Goal: Find contact information: Find contact information

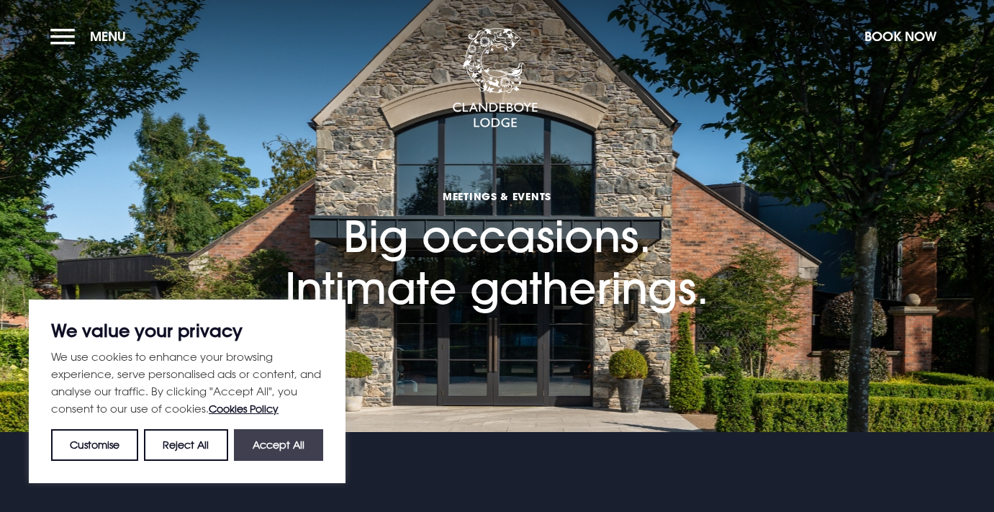
click at [273, 445] on button "Accept All" at bounding box center [278, 445] width 89 height 32
checkbox input "true"
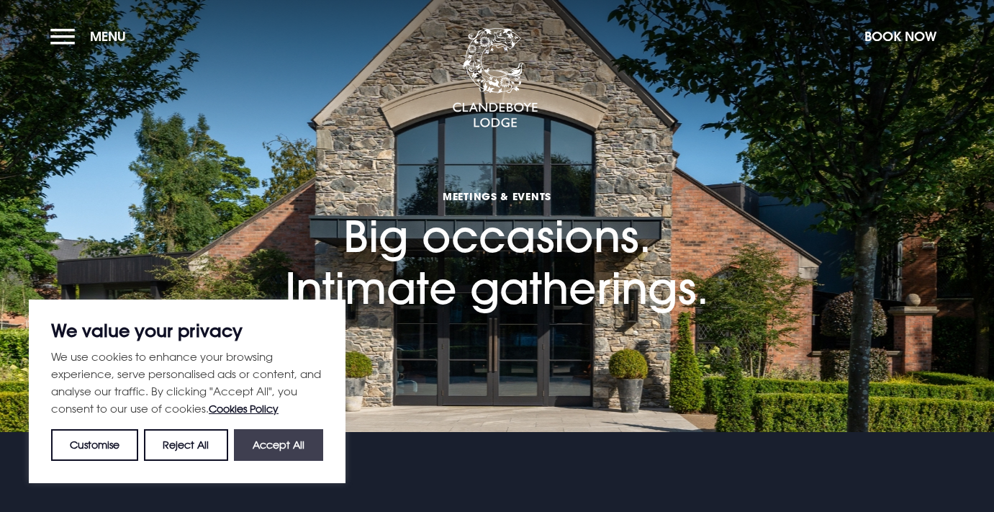
checkbox input "true"
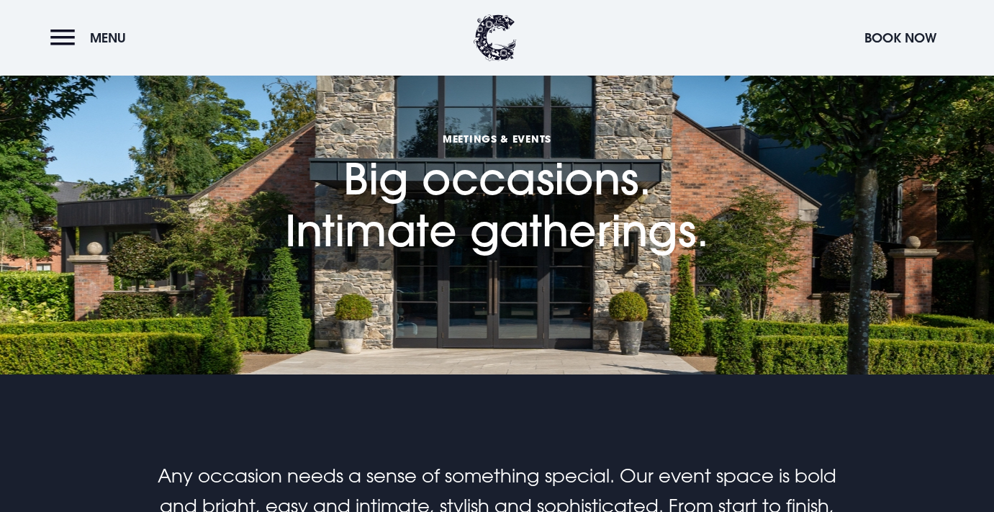
scroll to position [56, 0]
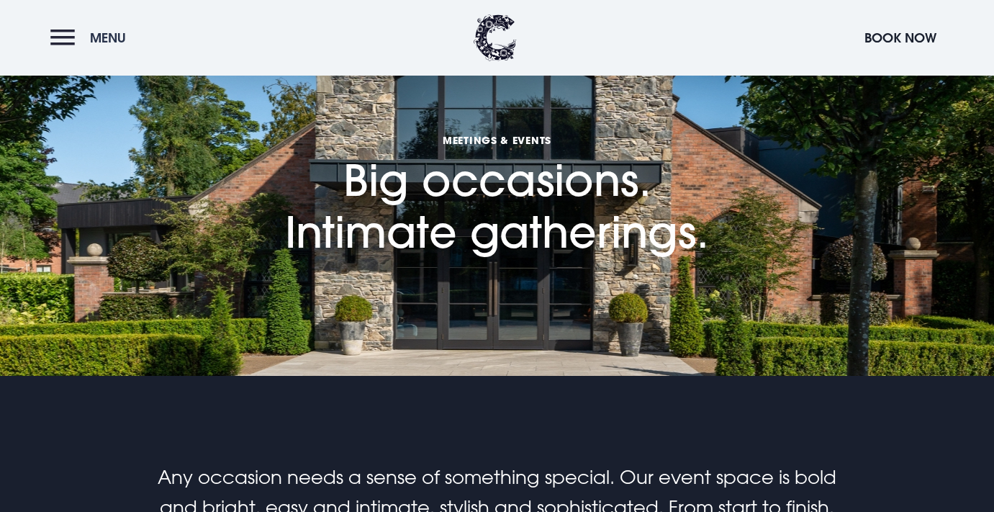
click at [63, 46] on button "Menu" at bounding box center [91, 37] width 83 height 31
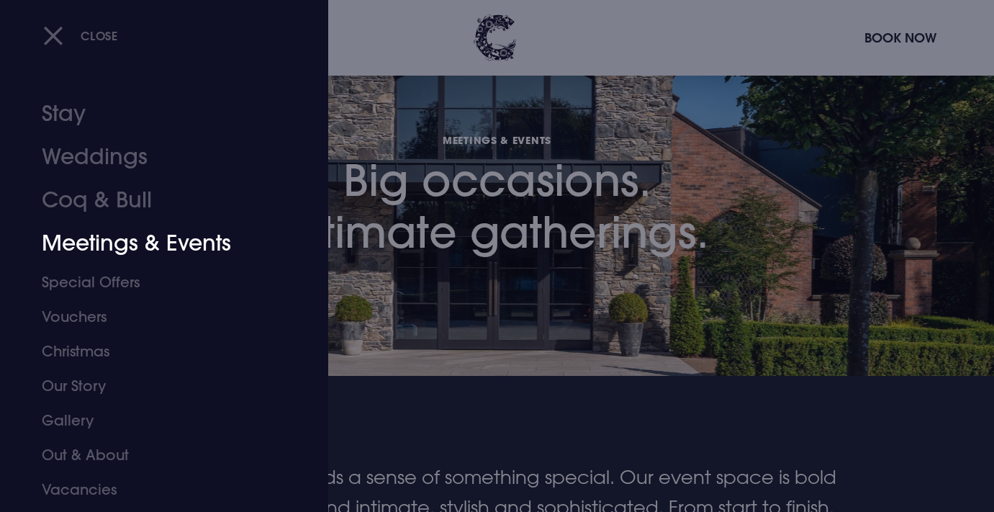
click at [109, 246] on link "Meetings & Events" at bounding box center [155, 243] width 227 height 43
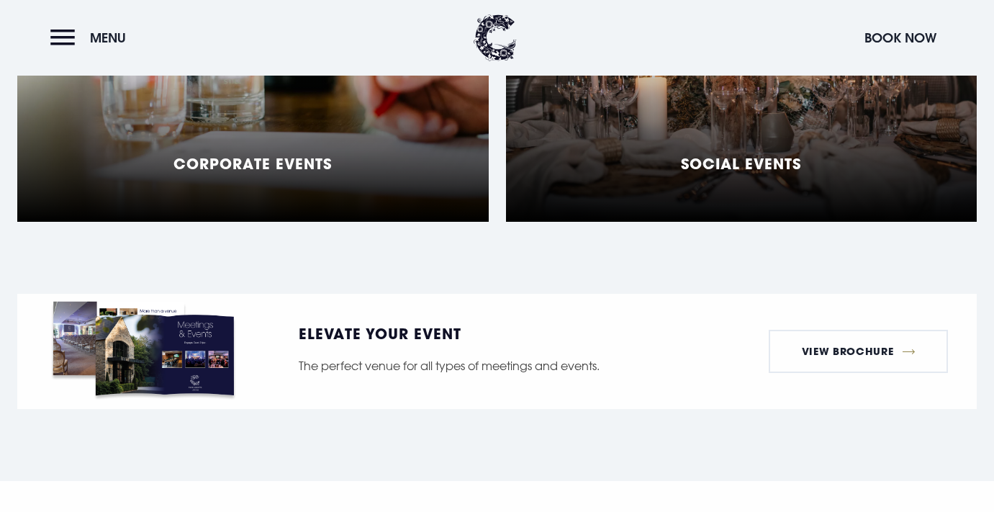
scroll to position [1407, 0]
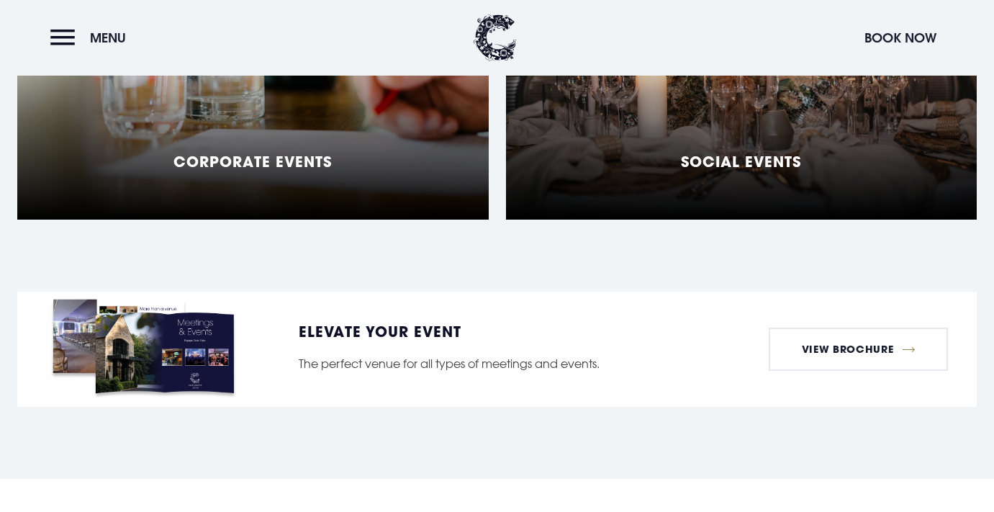
click at [390, 125] on div "Corporate Events" at bounding box center [252, 40] width 471 height 360
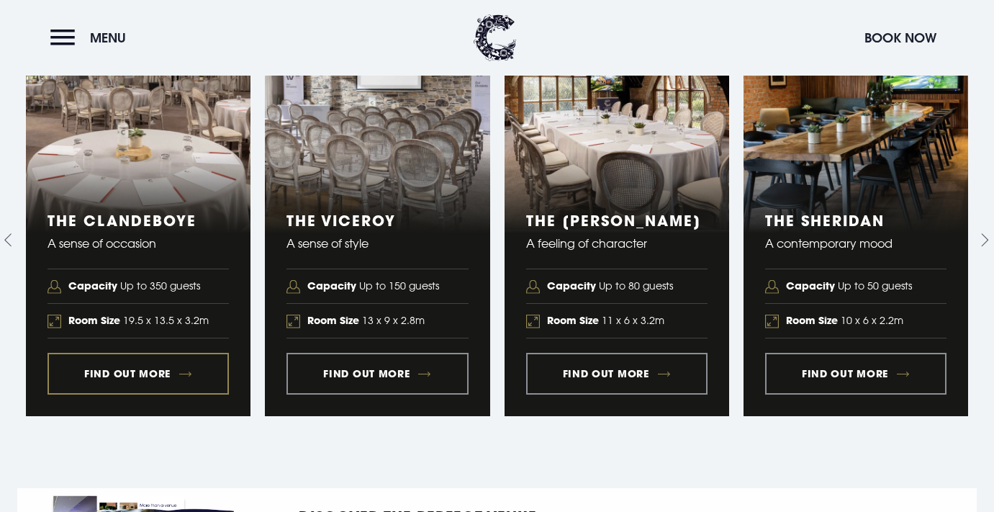
scroll to position [1528, 0]
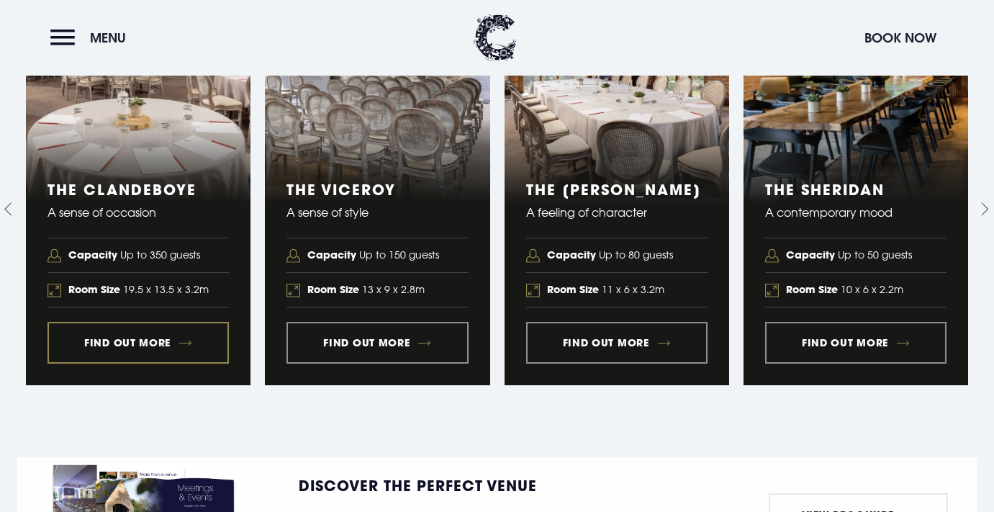
click at [126, 317] on link "1 of 5" at bounding box center [138, 208] width 225 height 351
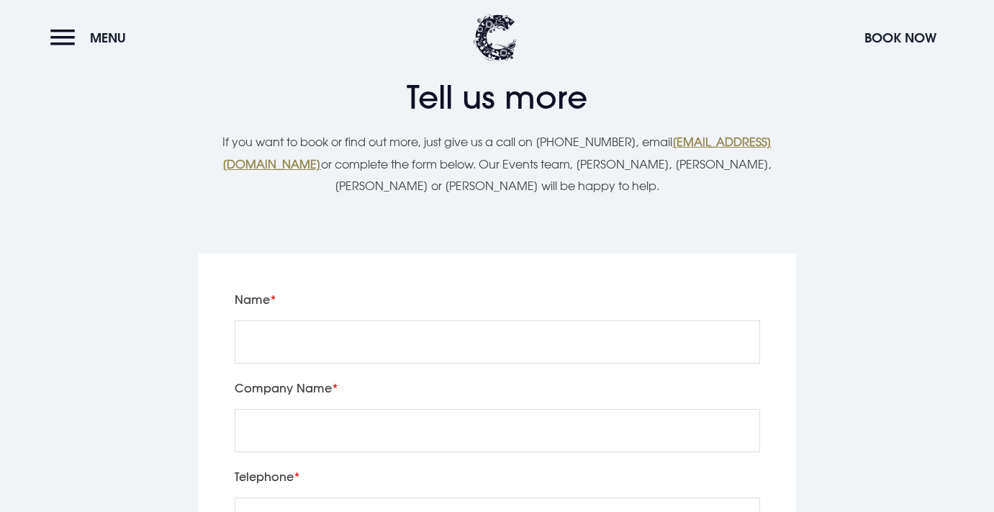
scroll to position [2542, 0]
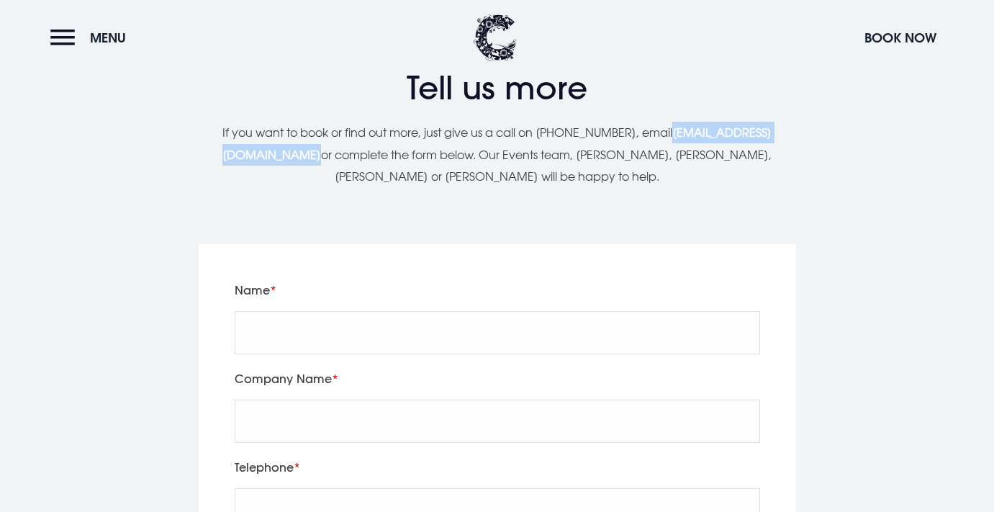
drag, startPoint x: 816, startPoint y: 130, endPoint x: 624, endPoint y: 130, distance: 192.1
click at [624, 130] on div "Tell us more Let's start planning your event If you want to book or find out mo…" at bounding box center [497, 127] width 976 height 163
copy p "events@clandeboyelodge.co.uk"
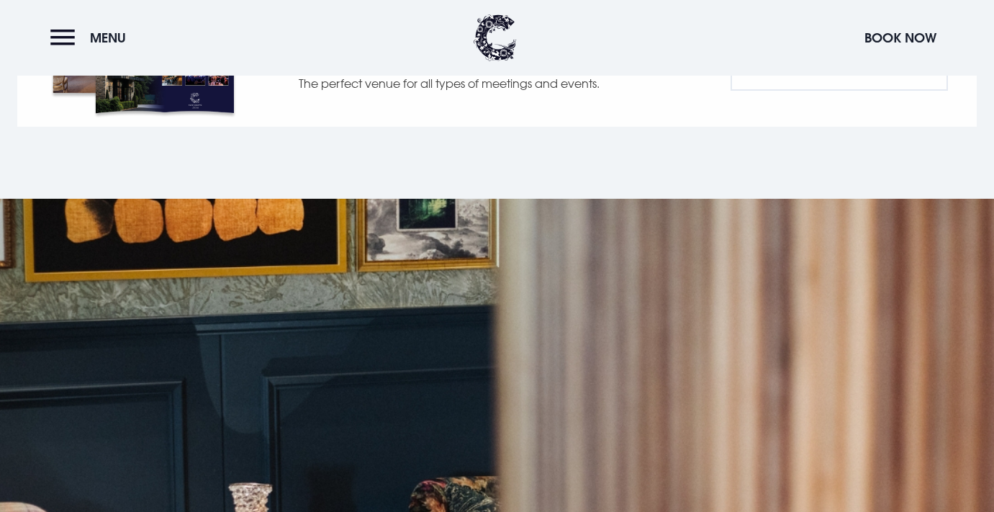
scroll to position [1575, 0]
